Goal: Transaction & Acquisition: Download file/media

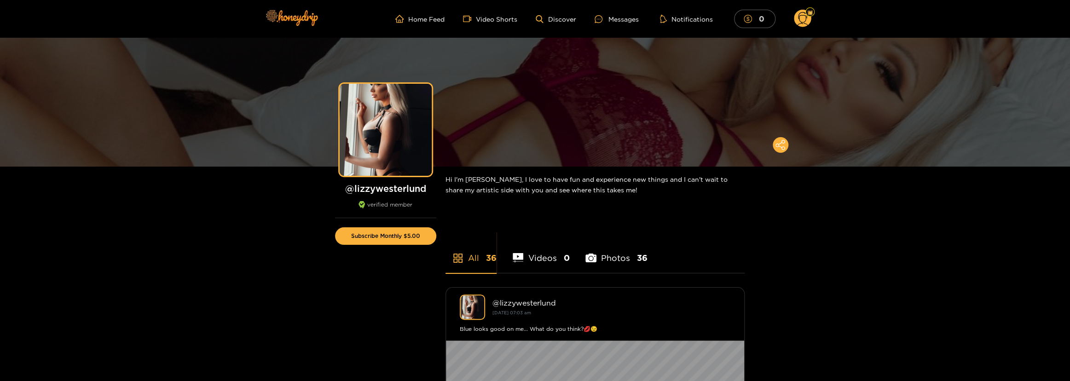
click at [748, 15] on icon "dollar" at bounding box center [748, 19] width 8 height 8
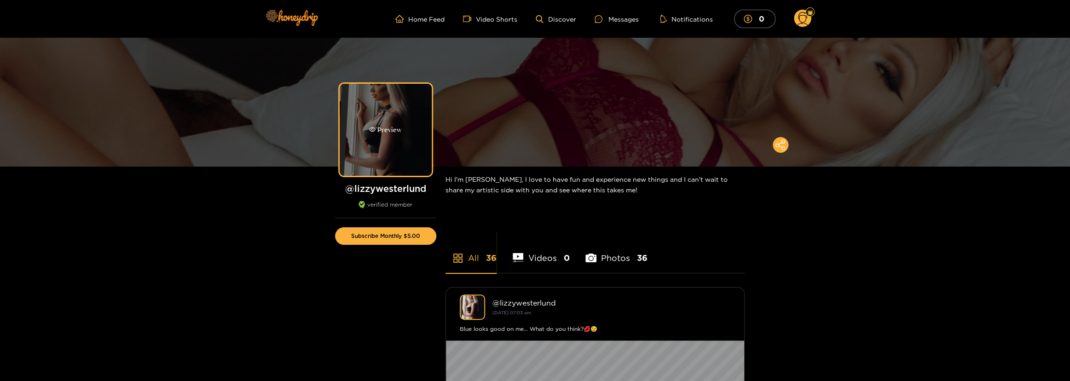
click at [397, 127] on div "Preview" at bounding box center [385, 130] width 33 height 11
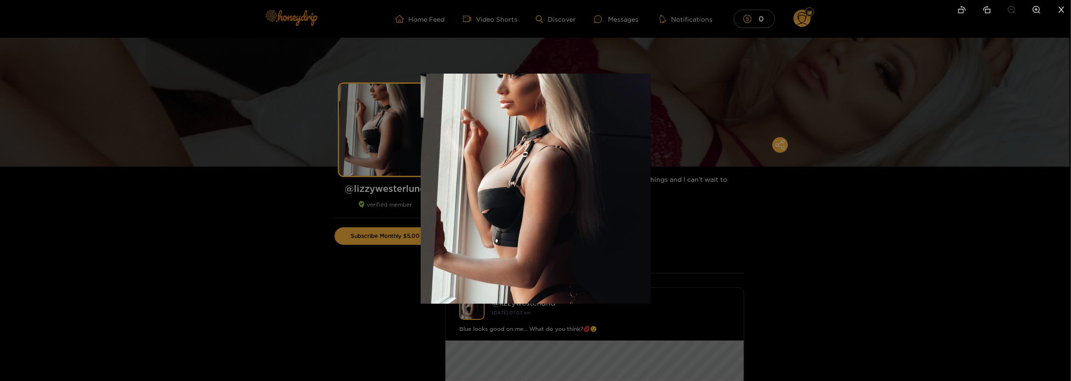
click at [292, 131] on div at bounding box center [535, 190] width 1071 height 381
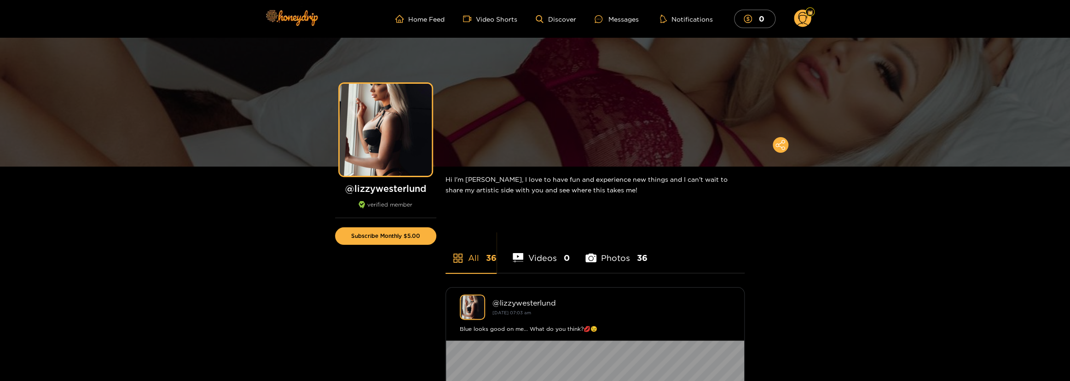
click at [800, 23] on icon at bounding box center [802, 20] width 11 height 16
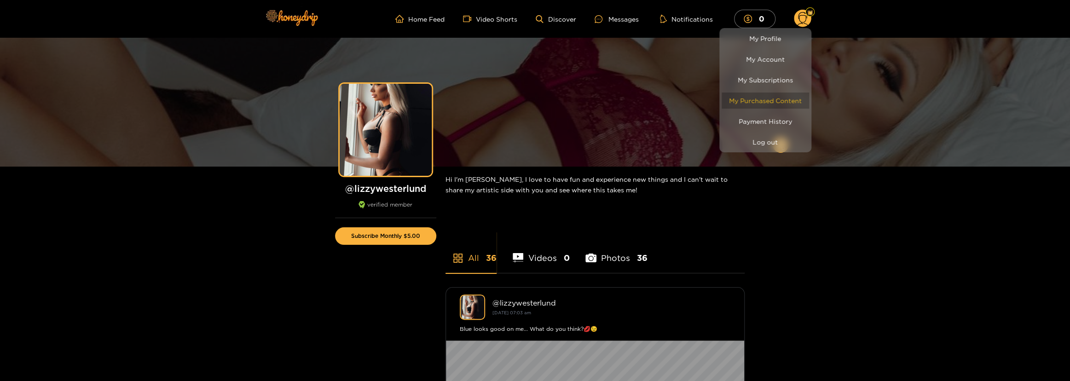
click at [749, 100] on link "My Purchased Content" at bounding box center [765, 101] width 87 height 16
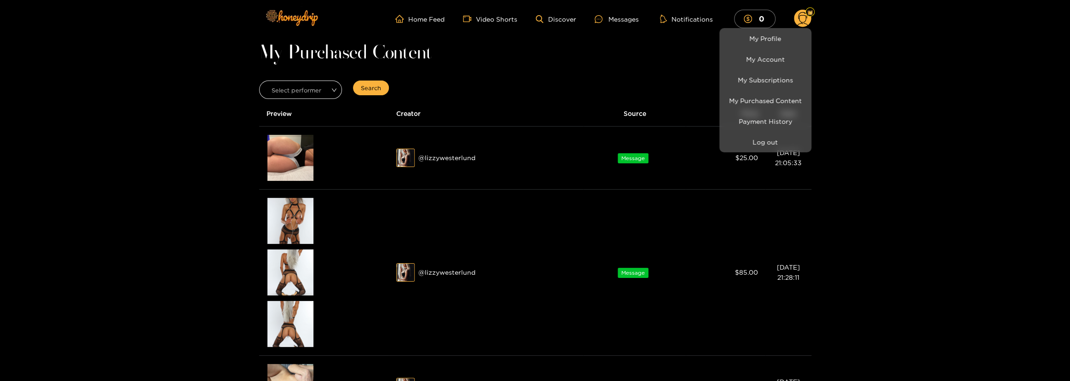
click at [304, 218] on div at bounding box center [535, 190] width 1070 height 381
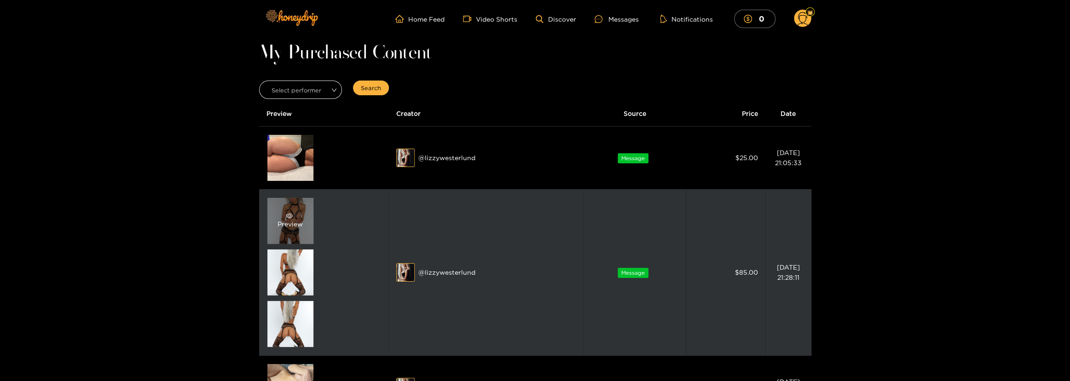
click at [289, 218] on icon "eye" at bounding box center [289, 216] width 6 height 6
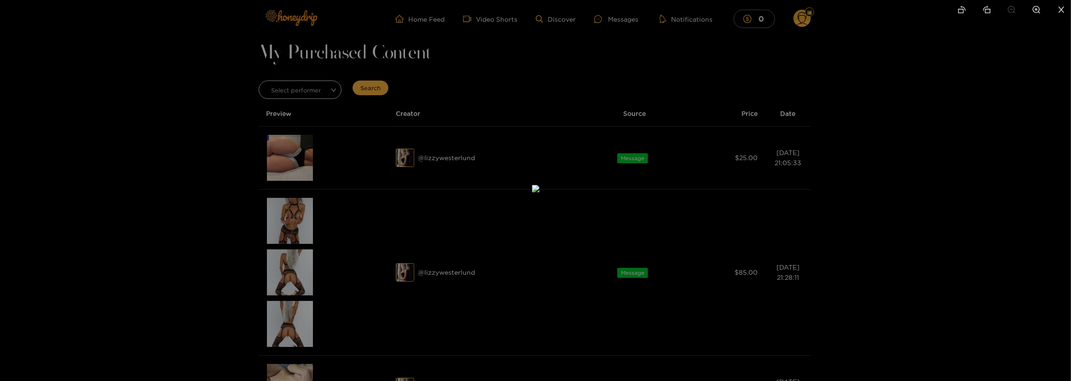
click at [294, 278] on div at bounding box center [535, 190] width 1071 height 381
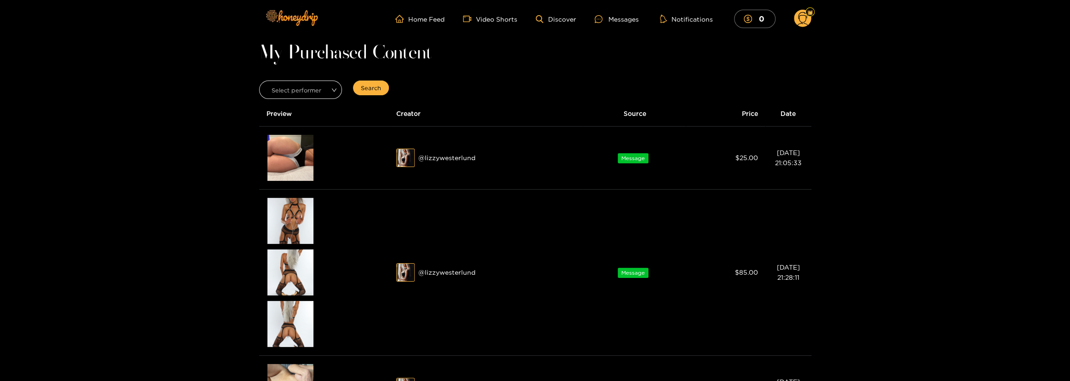
click at [294, 278] on div "Preview" at bounding box center [290, 272] width 25 height 17
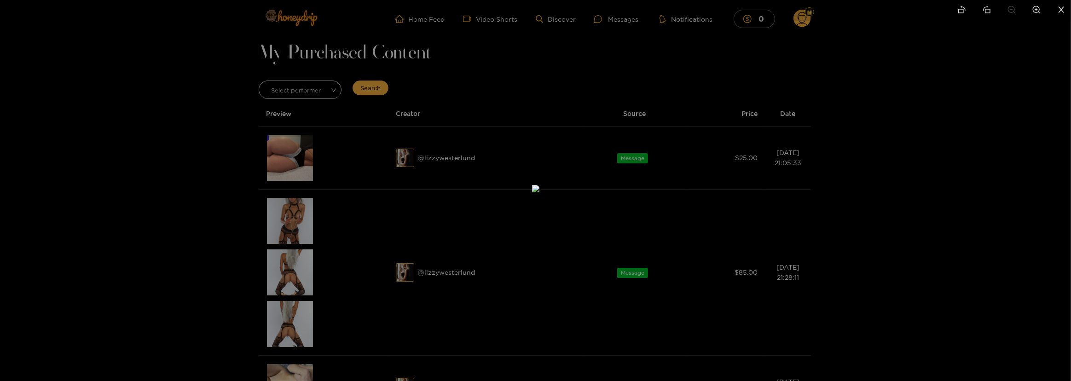
click at [175, 144] on div at bounding box center [535, 190] width 1071 height 381
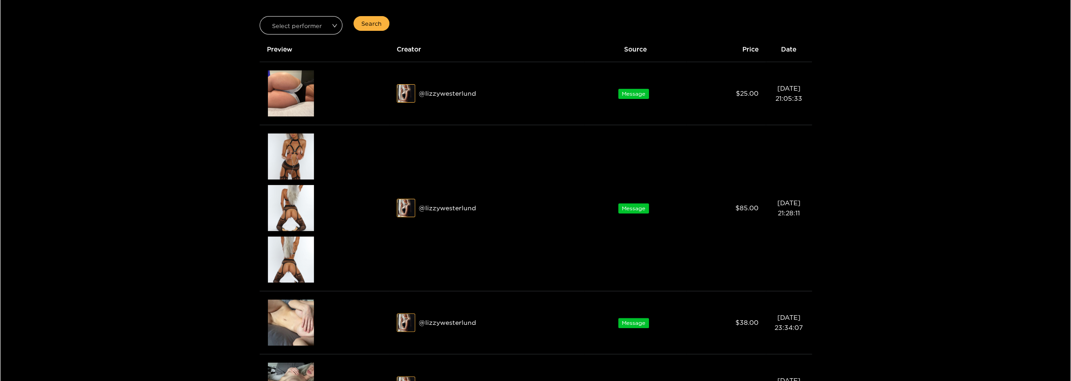
scroll to position [251, 0]
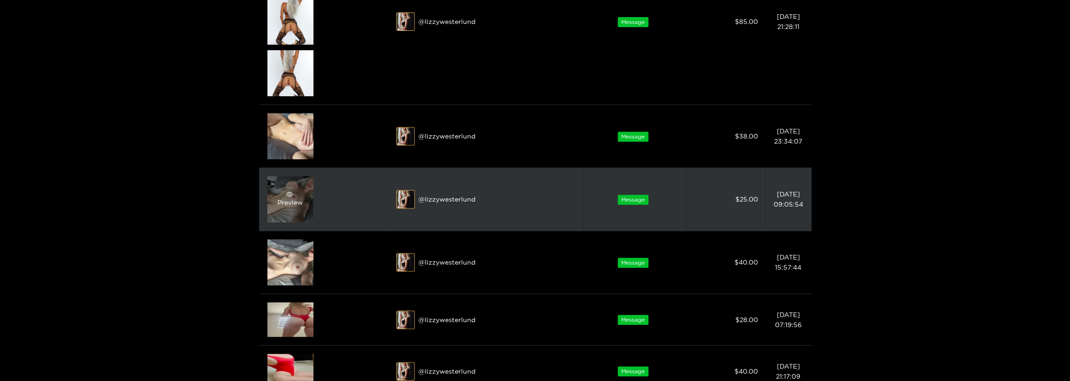
click at [289, 203] on div "Preview" at bounding box center [290, 199] width 25 height 17
